Goal: Find contact information: Find contact information

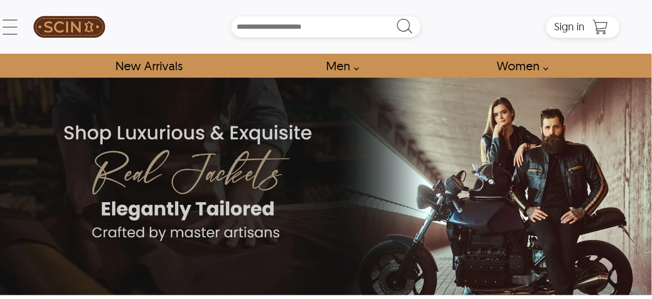
scroll to position [15, 0]
click at [652, 46] on html "Skip to main content ← Menu New Arrivals Men Leather Jackets Aviator Leather Ja…" at bounding box center [326, 149] width 652 height 299
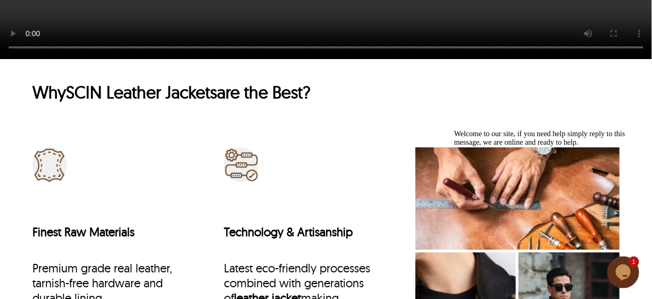
scroll to position [3569, 0]
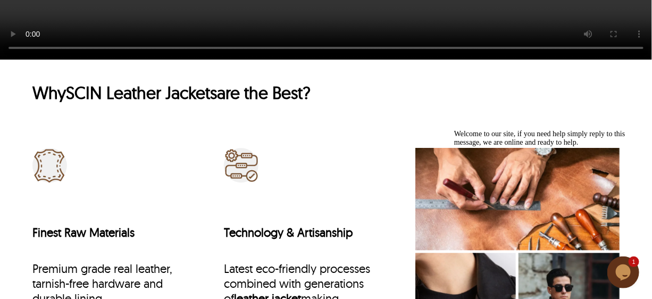
drag, startPoint x: 365, startPoint y: 105, endPoint x: 73, endPoint y: 107, distance: 292.6
click at [73, 107] on div "Why SCIN Leather Jackets are the Best?" at bounding box center [325, 95] width 587 height 66
click at [164, 103] on link "SCIN Leather Jackets" at bounding box center [141, 92] width 151 height 21
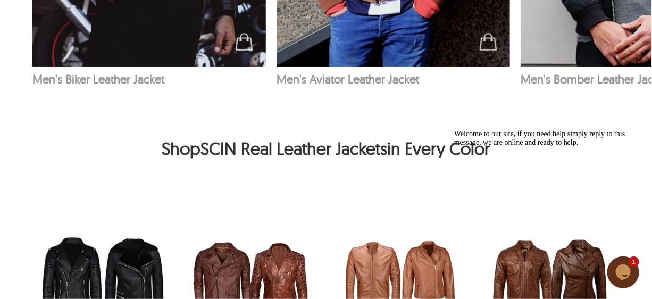
scroll to position [1955, 0]
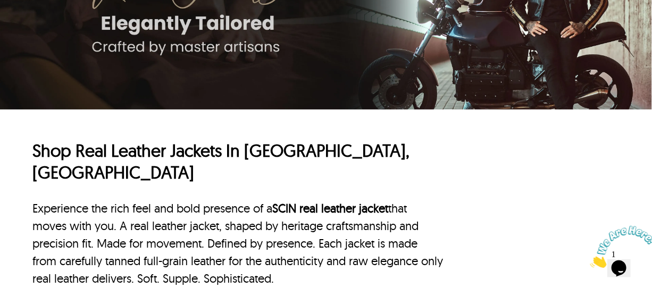
scroll to position [186, 0]
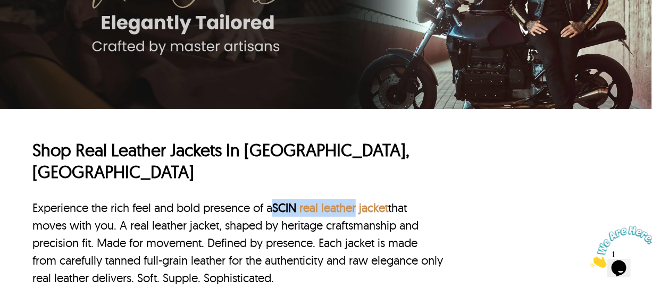
drag, startPoint x: 277, startPoint y: 185, endPoint x: 363, endPoint y: 178, distance: 85.9
click at [363, 199] on p "Experience the rich feel and bold presence of a SCIN real leather jacket that m…" at bounding box center [237, 243] width 411 height 88
copy p "SCIN real leather"
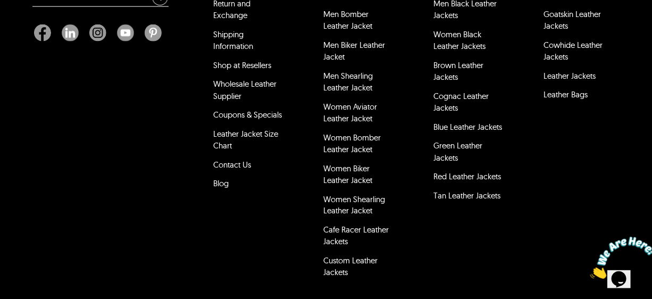
scroll to position [4705, 0]
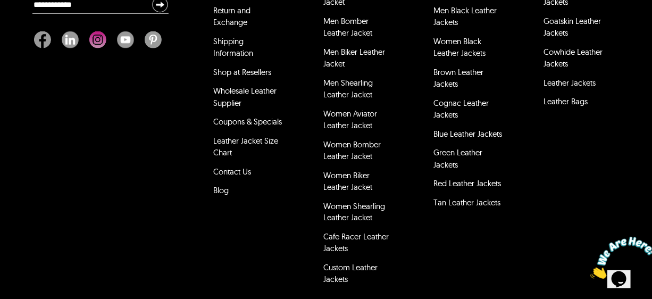
click at [0, 132] on div "Newsletter Email: About SCIN Our Affiliate Program Return and Exchange Shipping…" at bounding box center [326, 109] width 652 height 396
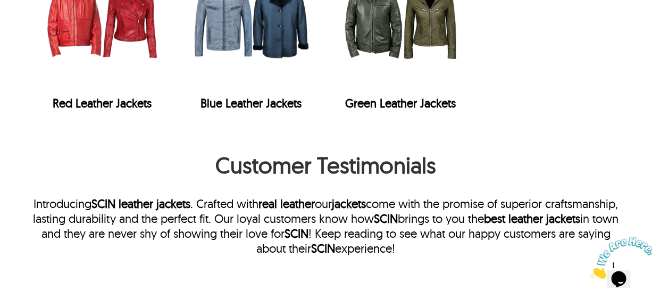
scroll to position [2307, 0]
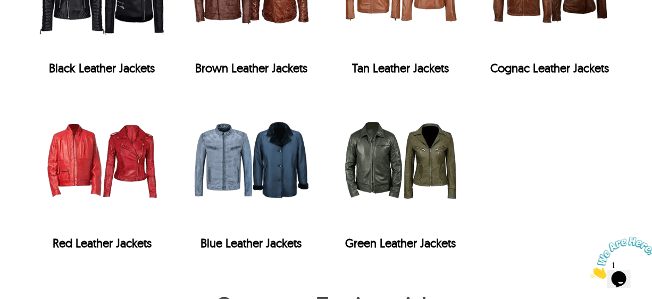
click at [78, 142] on img "Red Leather Jackets" at bounding box center [101, 160] width 139 height 139
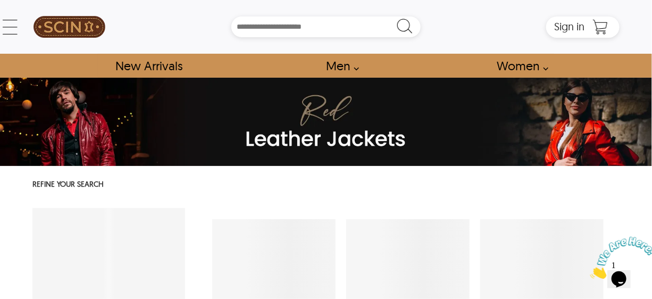
select select "********"
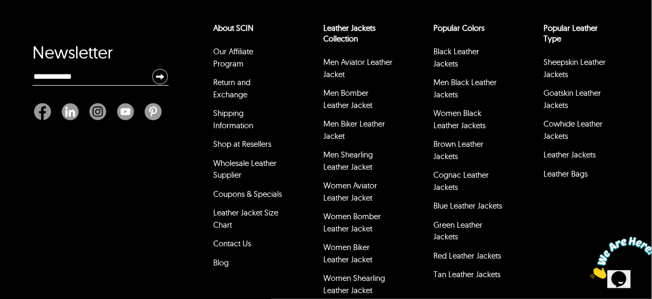
scroll to position [1214, 0]
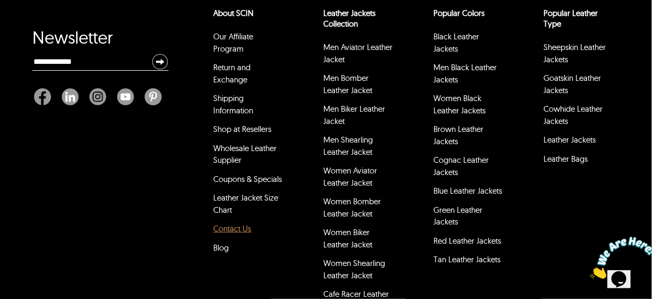
click at [221, 223] on link "Contact Us" at bounding box center [233, 228] width 38 height 10
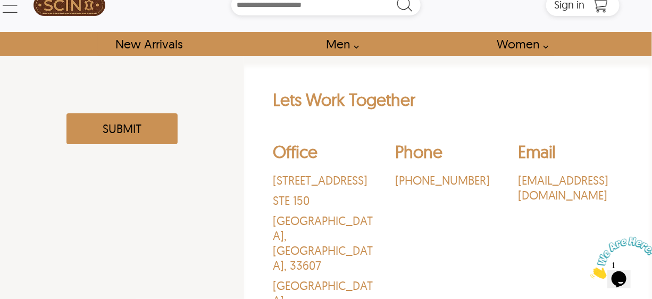
scroll to position [56, 0]
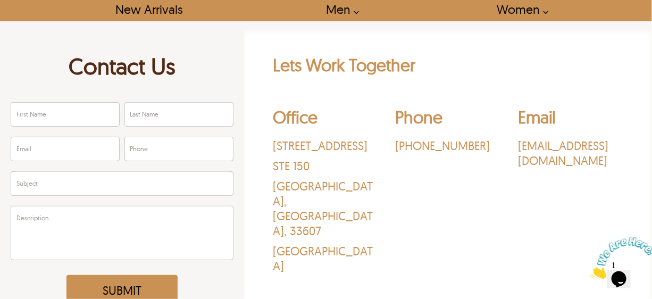
click at [479, 145] on p "‪(469) 213-6747‬" at bounding box center [448, 145] width 105 height 15
click at [468, 170] on div "Phone ‪(469) 213-6747‬" at bounding box center [448, 192] width 105 height 172
drag, startPoint x: 477, startPoint y: 155, endPoint x: 396, endPoint y: 143, distance: 81.3
click at [396, 143] on div "Phone ‪(469) 213-6747‬" at bounding box center [448, 192] width 105 height 172
copy p "(469) 213-6747‬"
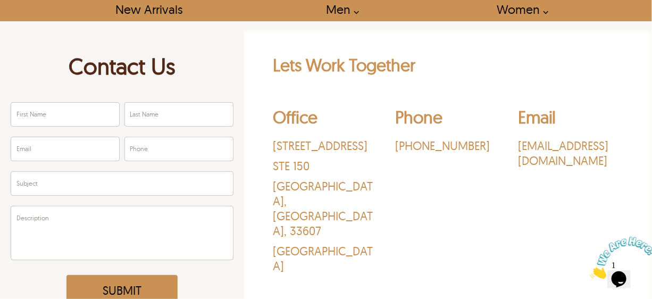
click at [511, 177] on div "Office 3030 N Rocky Point Dr. STE 150 Tampa , FL , 33607 USA Phone ‪(469) 213-6…" at bounding box center [448, 192] width 350 height 188
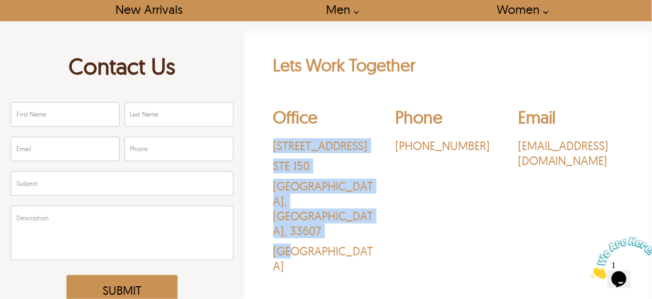
drag, startPoint x: 316, startPoint y: 219, endPoint x: 267, endPoint y: 151, distance: 84.2
click at [267, 151] on div "Lets Work Together Office 3030 N Rocky Point Dr. STE 150 Tampa , FL , 33607 USA…" at bounding box center [447, 193] width 397 height 278
copy div "3030 N Rocky Point Dr. STE 150 Tampa , FL , 33607 USA"
select select "********"
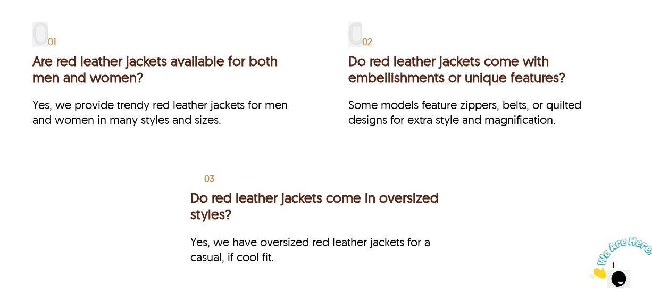
scroll to position [1214, 0]
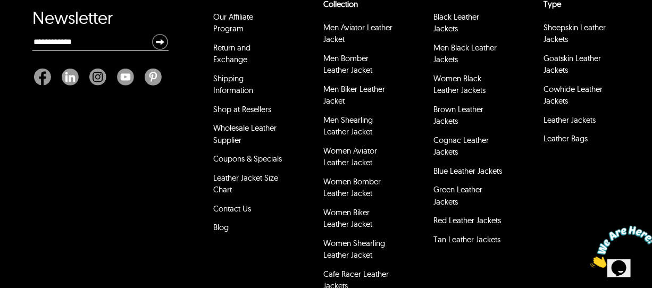
scroll to position [4392, 0]
